Goal: Task Accomplishment & Management: Use online tool/utility

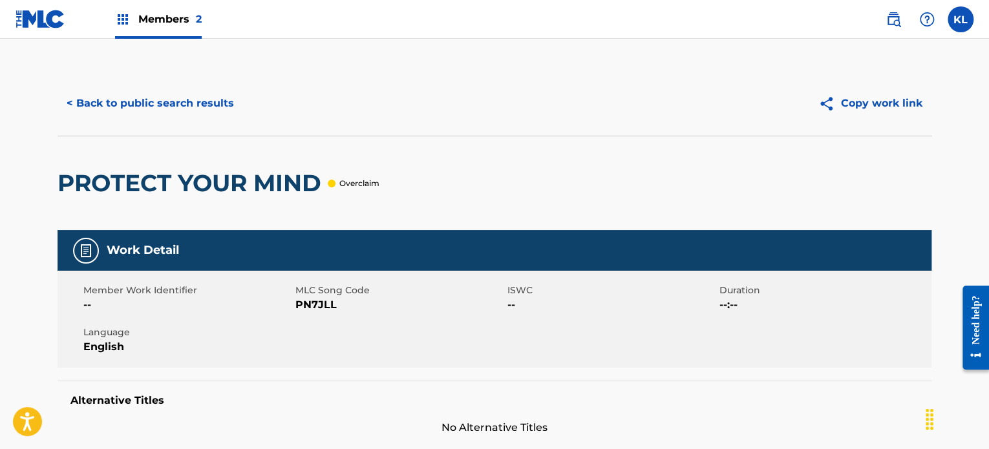
click at [698, 34] on nav "Members 2 KL KL Kelly Lewis kelly@getarctic.io Profile Log out" at bounding box center [494, 19] width 989 height 39
click at [738, 323] on div "Member Work Identifier -- MLC Song Code PN7JLL ISWC -- Duration --:-- Language …" at bounding box center [495, 319] width 874 height 97
click at [40, 12] on img at bounding box center [41, 19] width 50 height 19
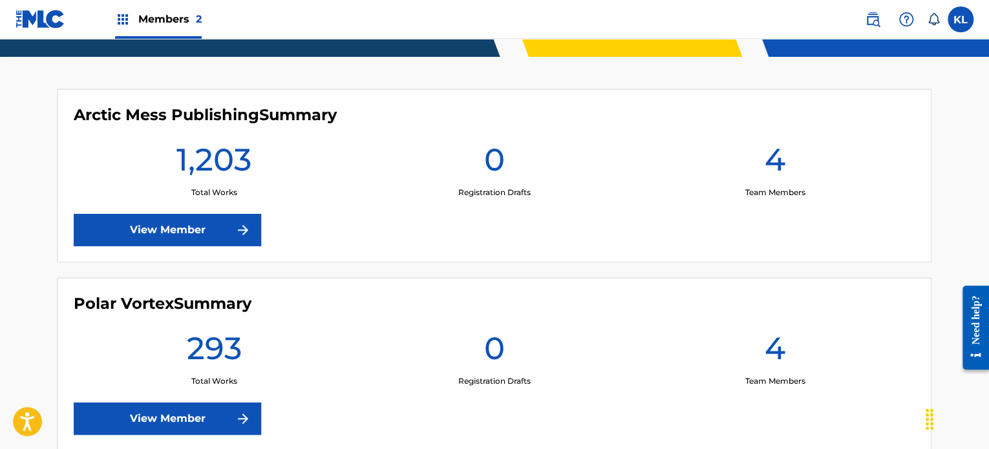
scroll to position [401, 0]
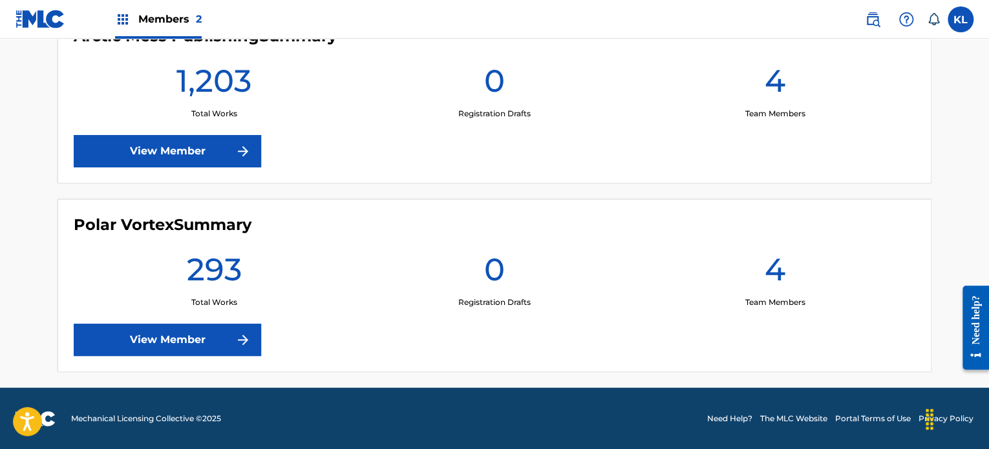
click at [176, 149] on link "View Member" at bounding box center [167, 151] width 187 height 32
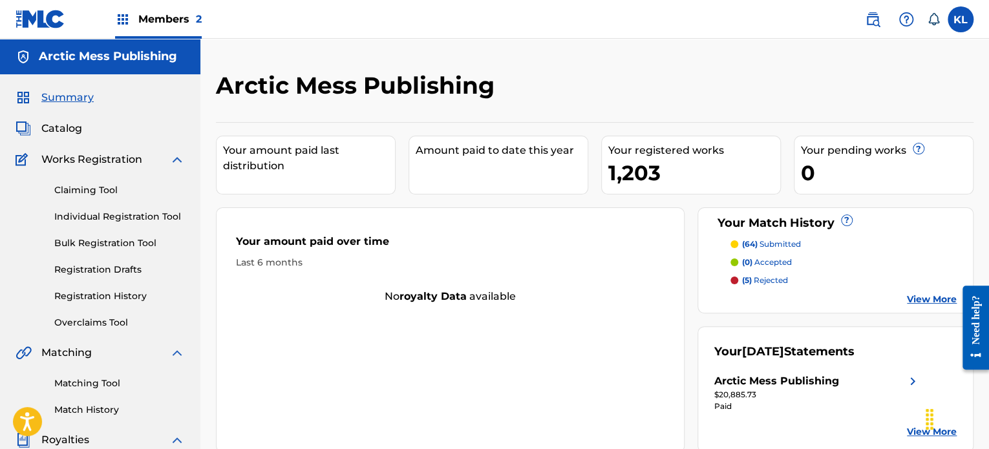
click at [92, 317] on link "Overclaims Tool" at bounding box center [119, 323] width 131 height 14
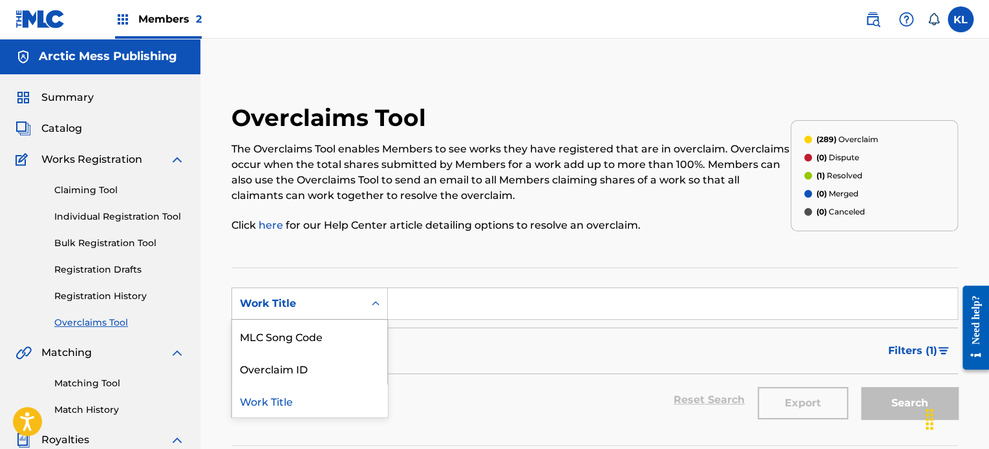
click at [326, 304] on div "Work Title" at bounding box center [298, 304] width 116 height 16
click at [258, 448] on html "Accessibility Screen-Reader Guide, Feedback, and Issue Reporting | New window M…" at bounding box center [494, 224] width 989 height 449
click at [300, 361] on div "MLC Song Code Overclaim ID Work Title" at bounding box center [309, 368] width 155 height 97
drag, startPoint x: 363, startPoint y: 333, endPoint x: 271, endPoint y: 479, distance: 173.0
click at [271, 448] on html "Accessibility Screen-Reader Guide, Feedback, and Issue Reporting | New window M…" at bounding box center [494, 224] width 989 height 449
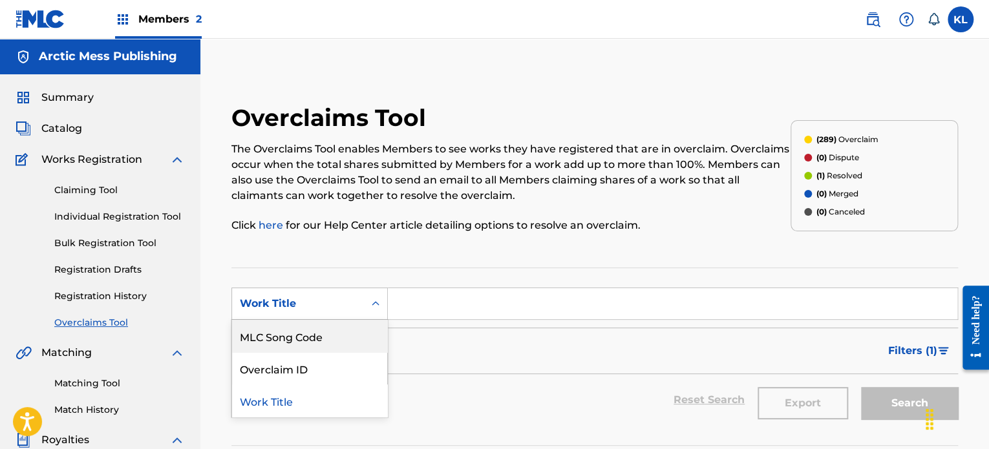
click at [355, 333] on div "MLC Song Code" at bounding box center [309, 336] width 155 height 32
click at [372, 410] on form "SearchWithCriteria41786267-6309-4fab-a35a-77b3581d6a91 MLC Song Code Filter Sta…" at bounding box center [594, 357] width 726 height 138
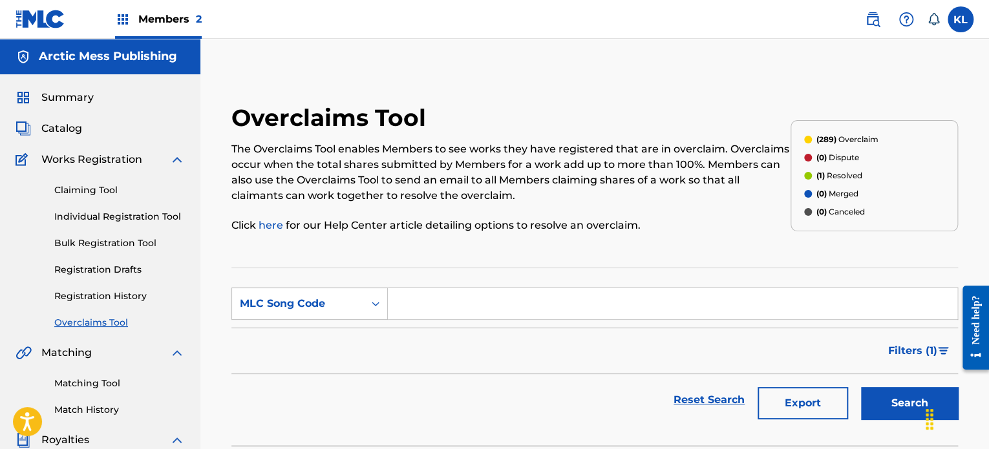
paste input "PN7JLL"
type input "PN7JLL"
click at [861, 387] on button "Search" at bounding box center [909, 403] width 97 height 32
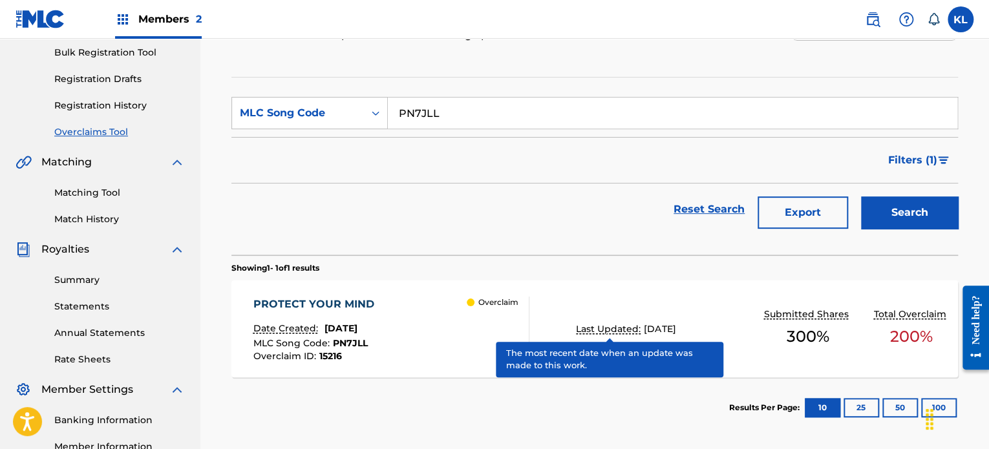
scroll to position [227, 0]
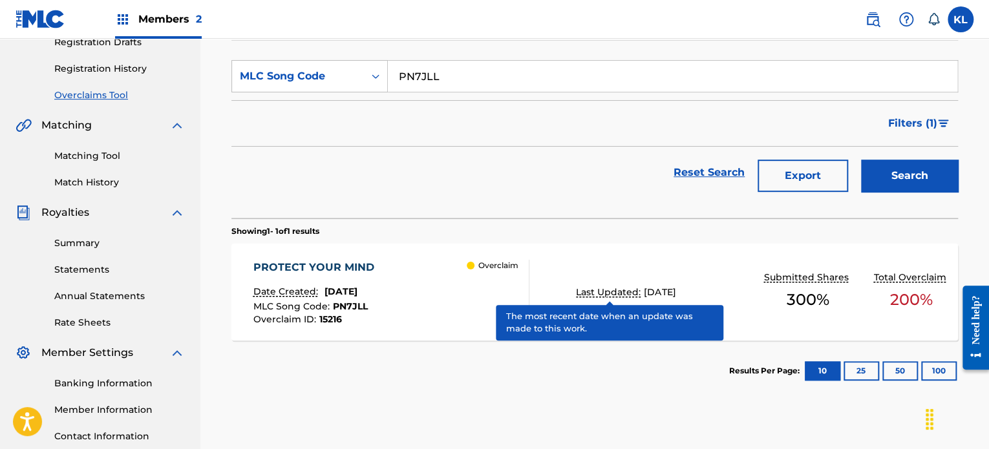
click at [335, 278] on div "PROTECT YOUR MIND Date Created: [DATE] MLC Song Code : PN7JLL Overclaim ID : 15…" at bounding box center [316, 292] width 127 height 65
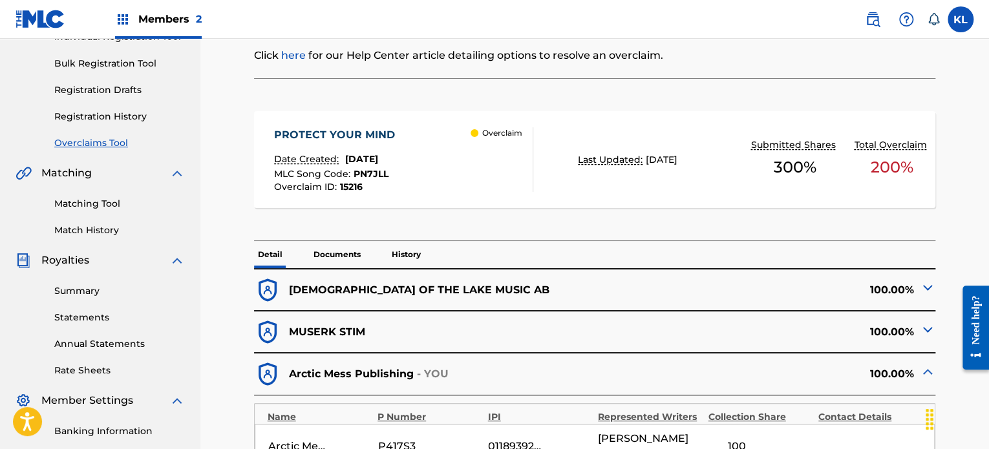
scroll to position [284, 0]
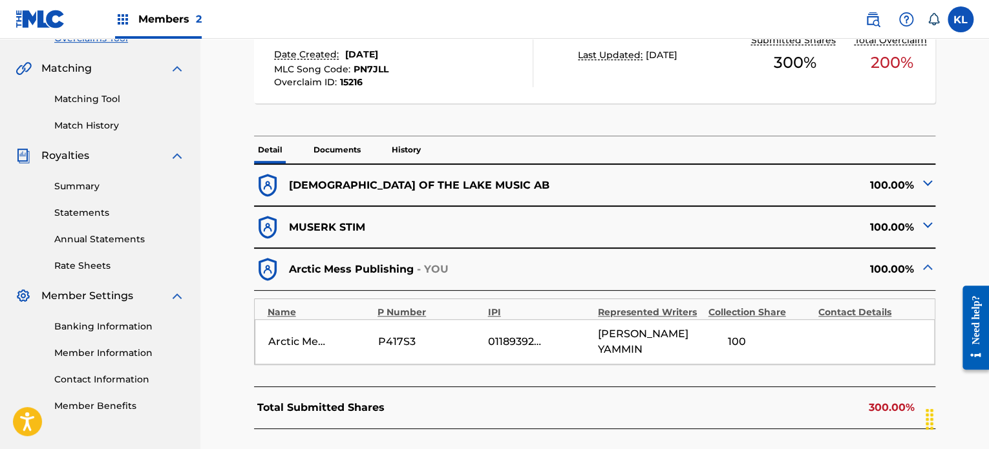
click at [925, 180] on img at bounding box center [927, 183] width 16 height 16
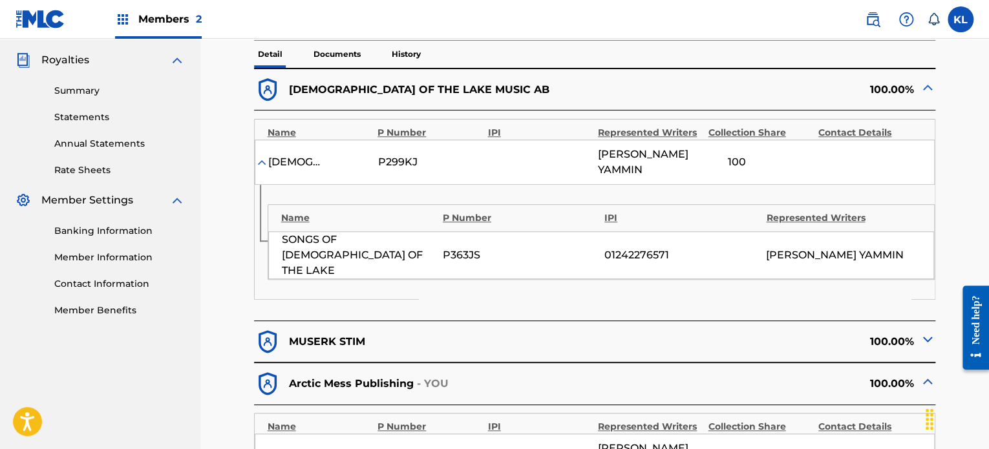
scroll to position [381, 0]
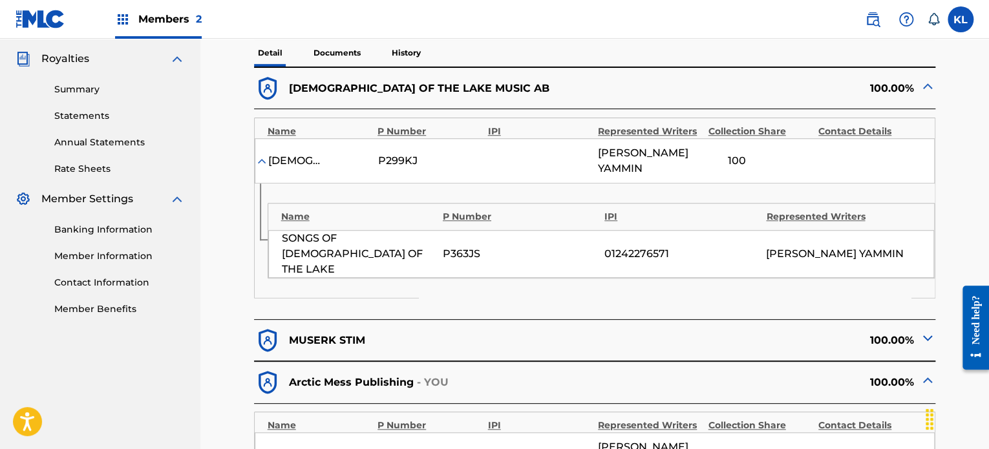
click at [349, 56] on p "Documents" at bounding box center [337, 52] width 55 height 27
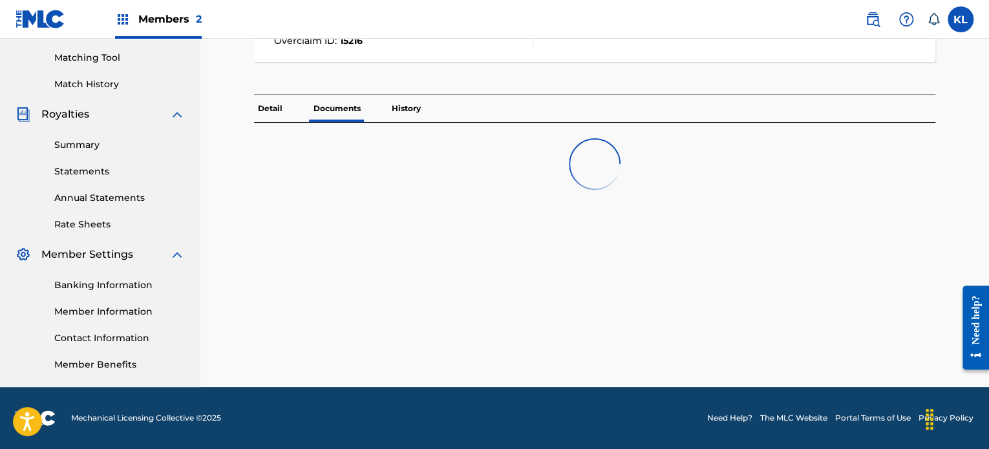
scroll to position [326, 0]
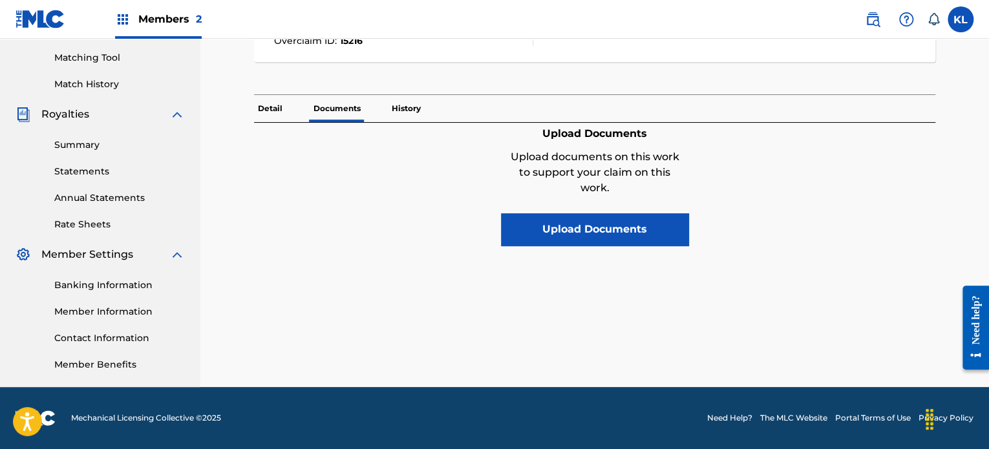
click at [406, 114] on p "History" at bounding box center [406, 108] width 37 height 27
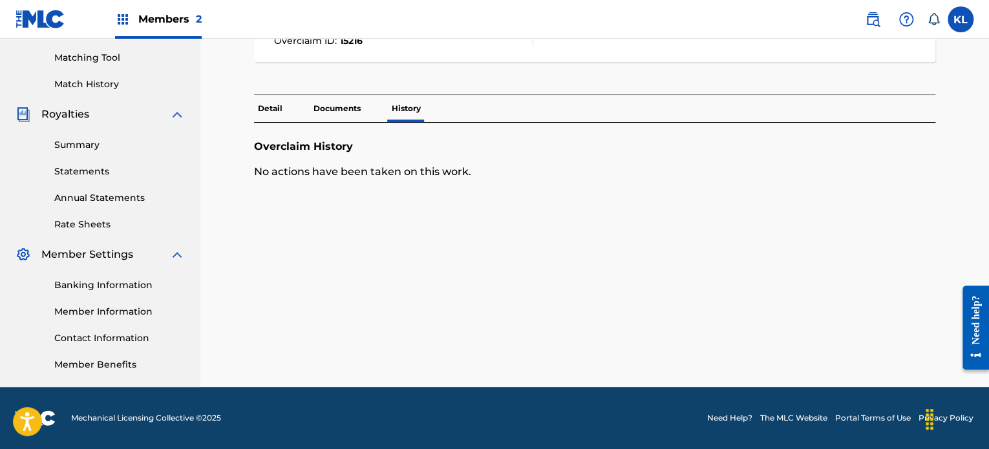
click at [272, 107] on p "Detail" at bounding box center [270, 108] width 32 height 27
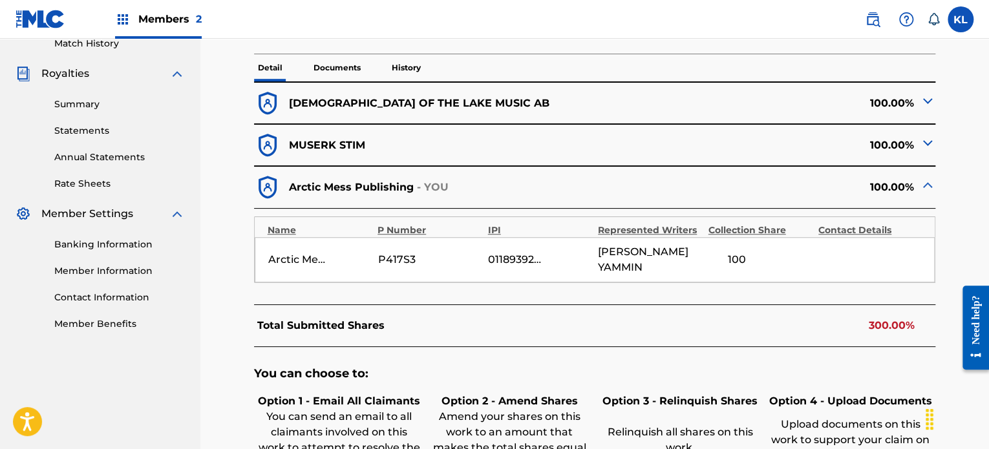
click at [351, 304] on div "Total Submitted Shares 300.00%" at bounding box center [595, 325] width 682 height 43
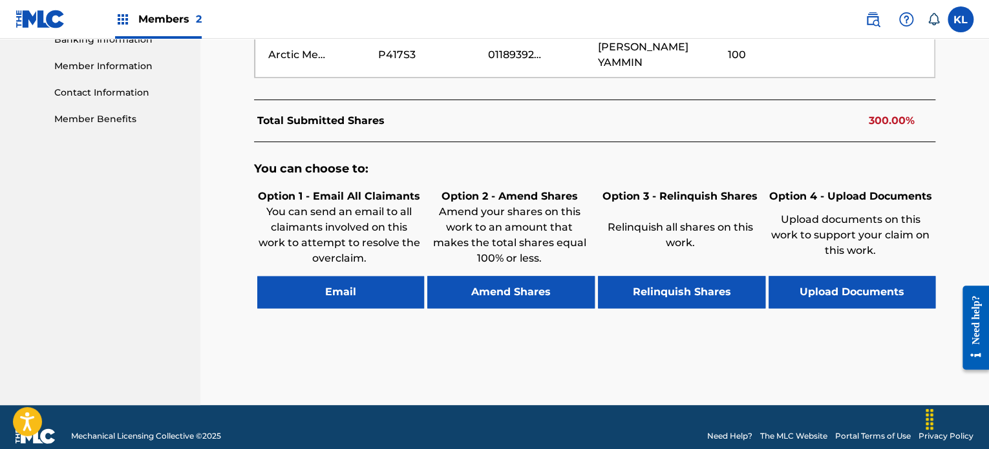
scroll to position [571, 0]
click at [350, 276] on button "Email" at bounding box center [340, 292] width 167 height 32
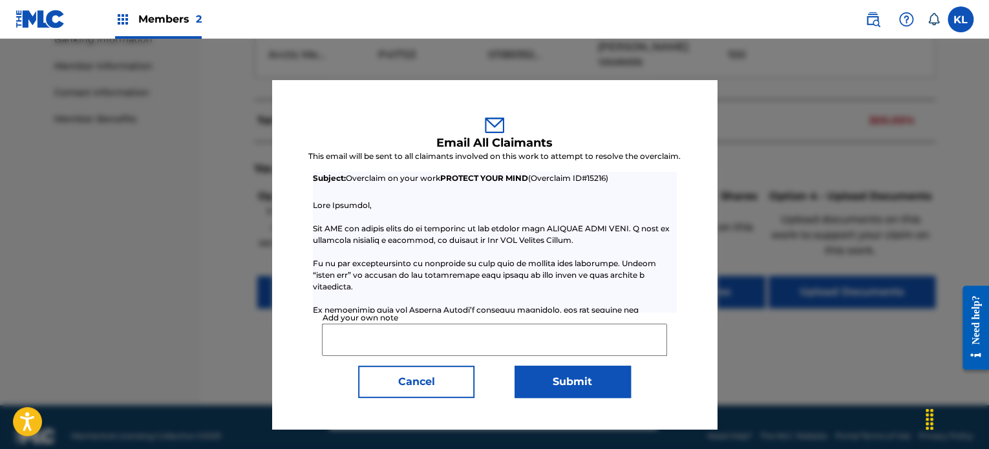
scroll to position [19, 0]
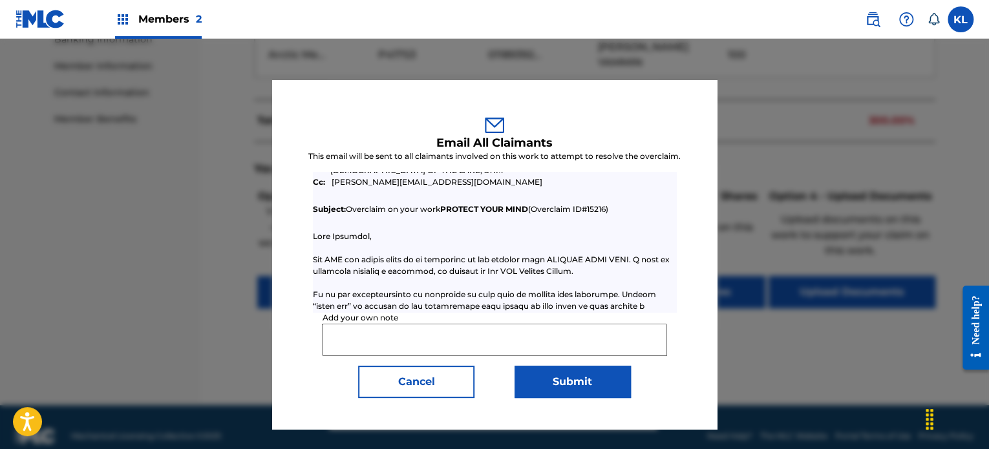
click at [415, 340] on input "Add your own note" at bounding box center [494, 340] width 344 height 32
drag, startPoint x: 403, startPoint y: 472, endPoint x: 359, endPoint y: 469, distance: 44.1
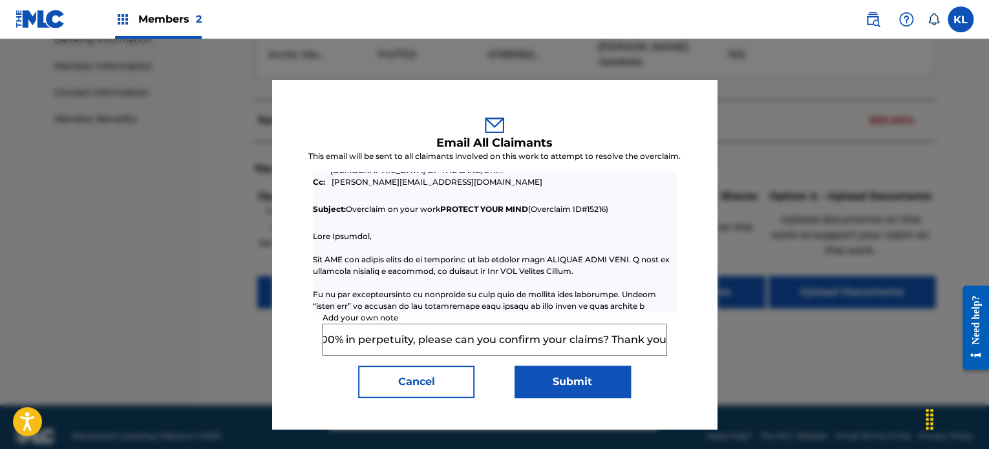
type input "Hi there, we claim this work 100% in perpetuity, please can you confirm your cl…"
click at [571, 383] on button "Submit" at bounding box center [572, 382] width 116 height 32
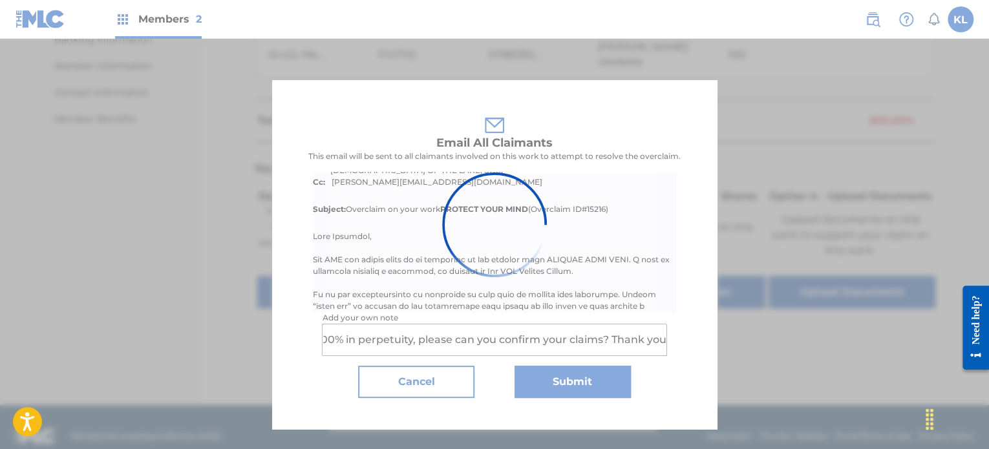
scroll to position [0, 0]
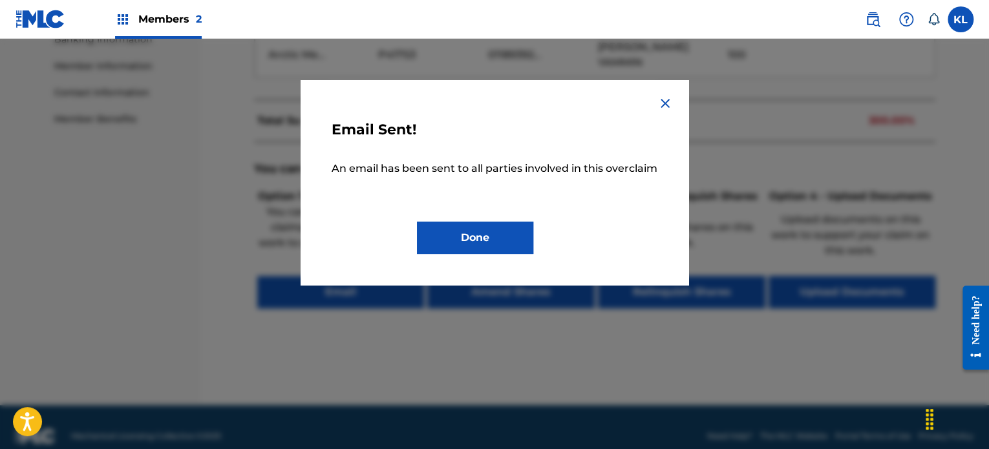
click at [398, 377] on div at bounding box center [494, 263] width 989 height 449
click at [478, 229] on button "Done" at bounding box center [475, 238] width 116 height 32
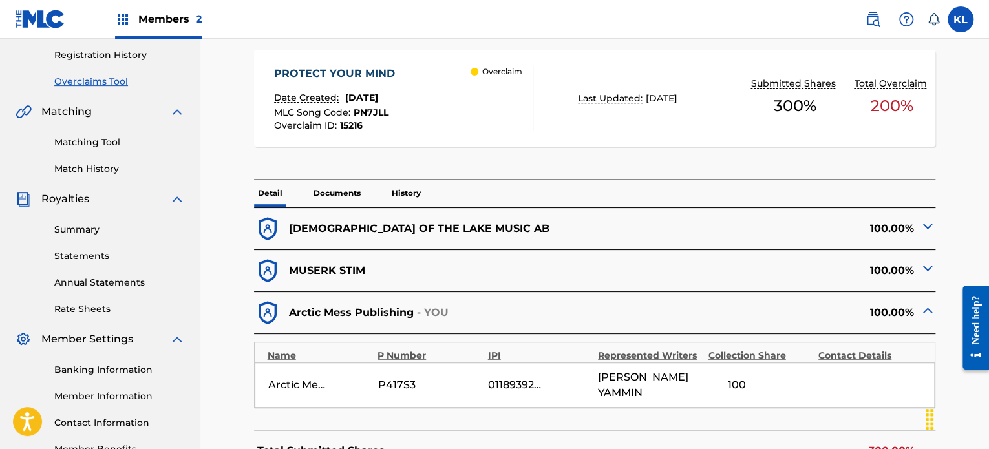
scroll to position [138, 0]
